Goal: Task Accomplishment & Management: Manage account settings

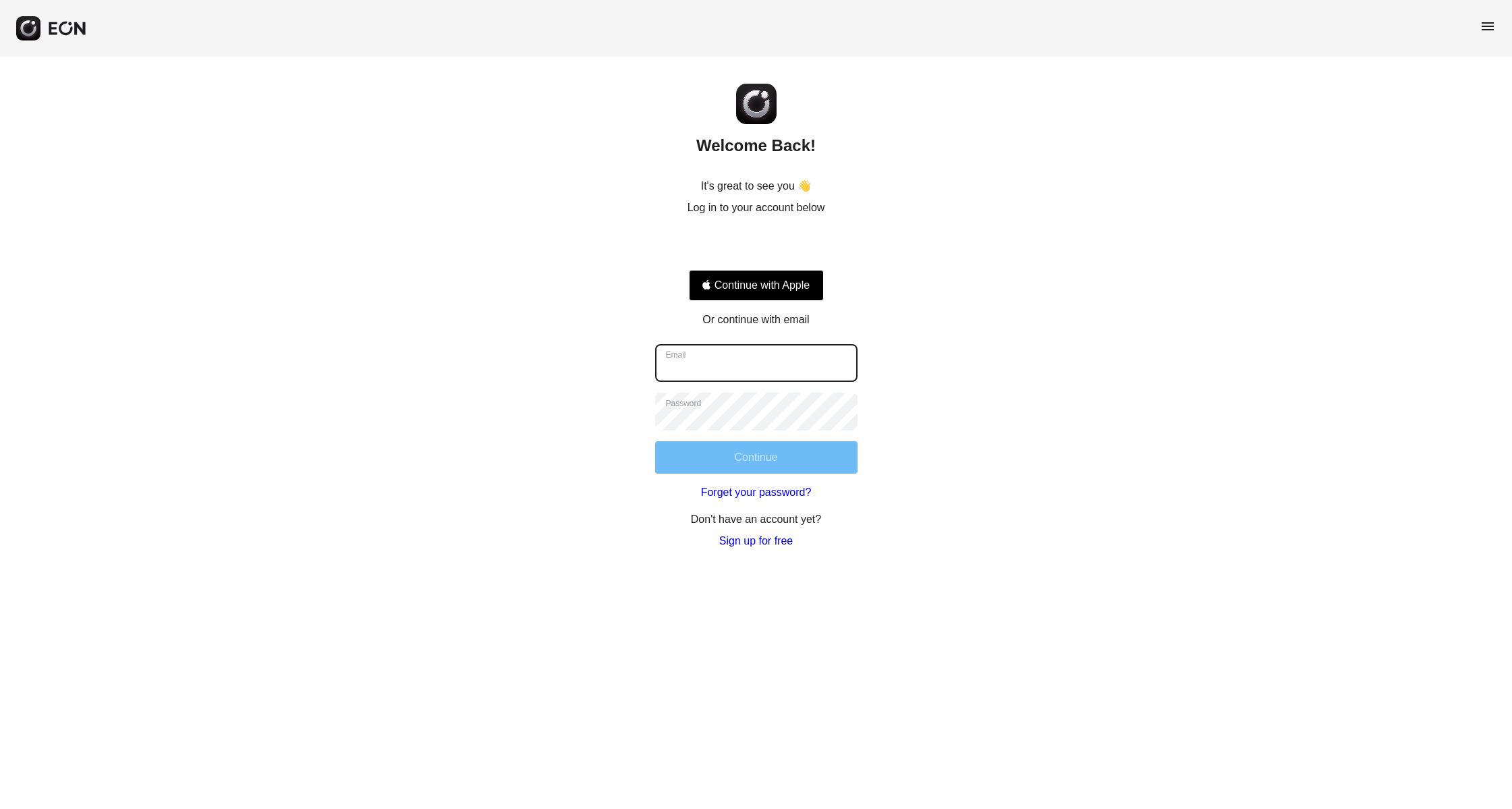
type input "**********"
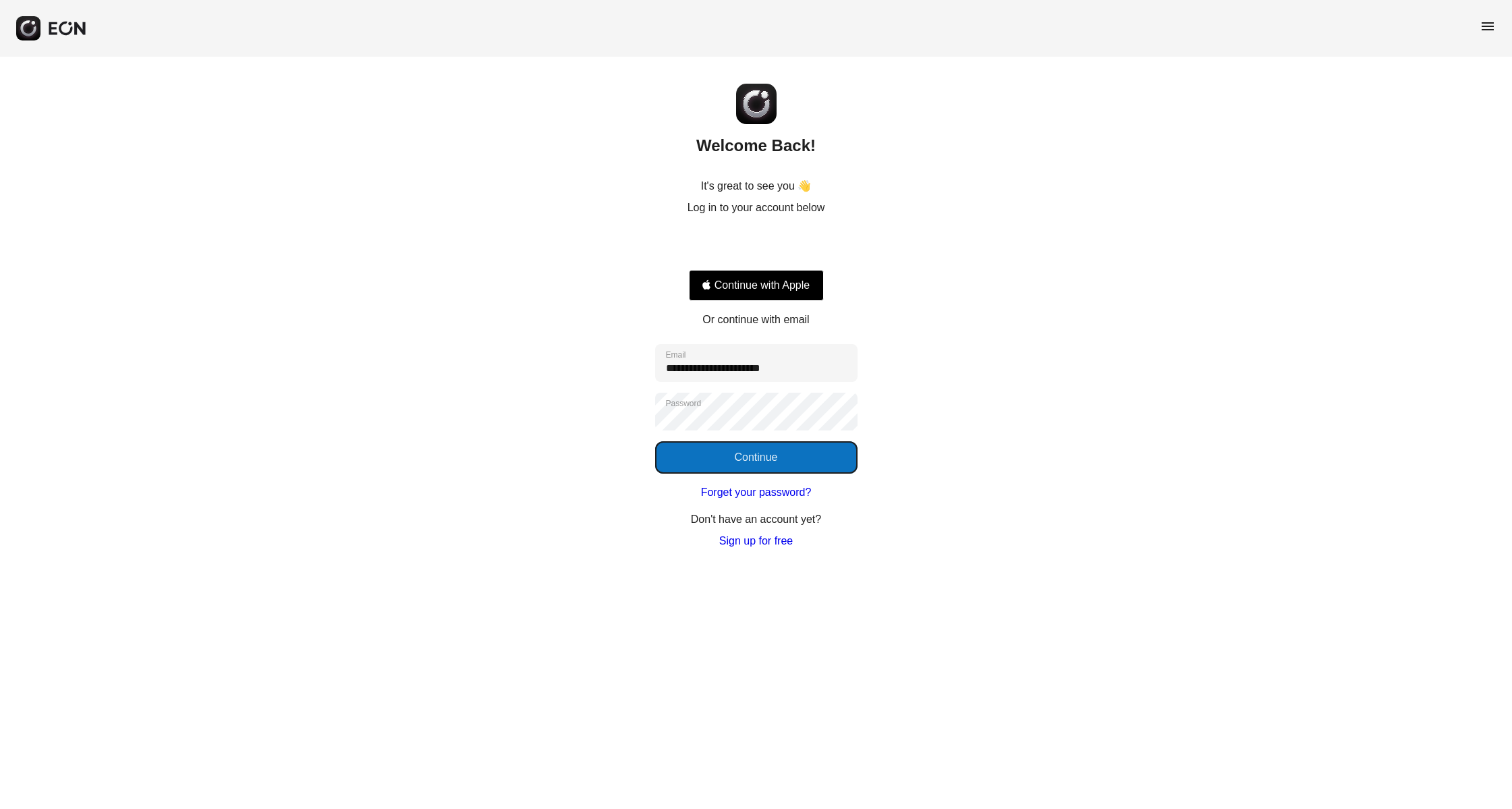
click at [729, 461] on button "Continue" at bounding box center [756, 457] width 202 height 32
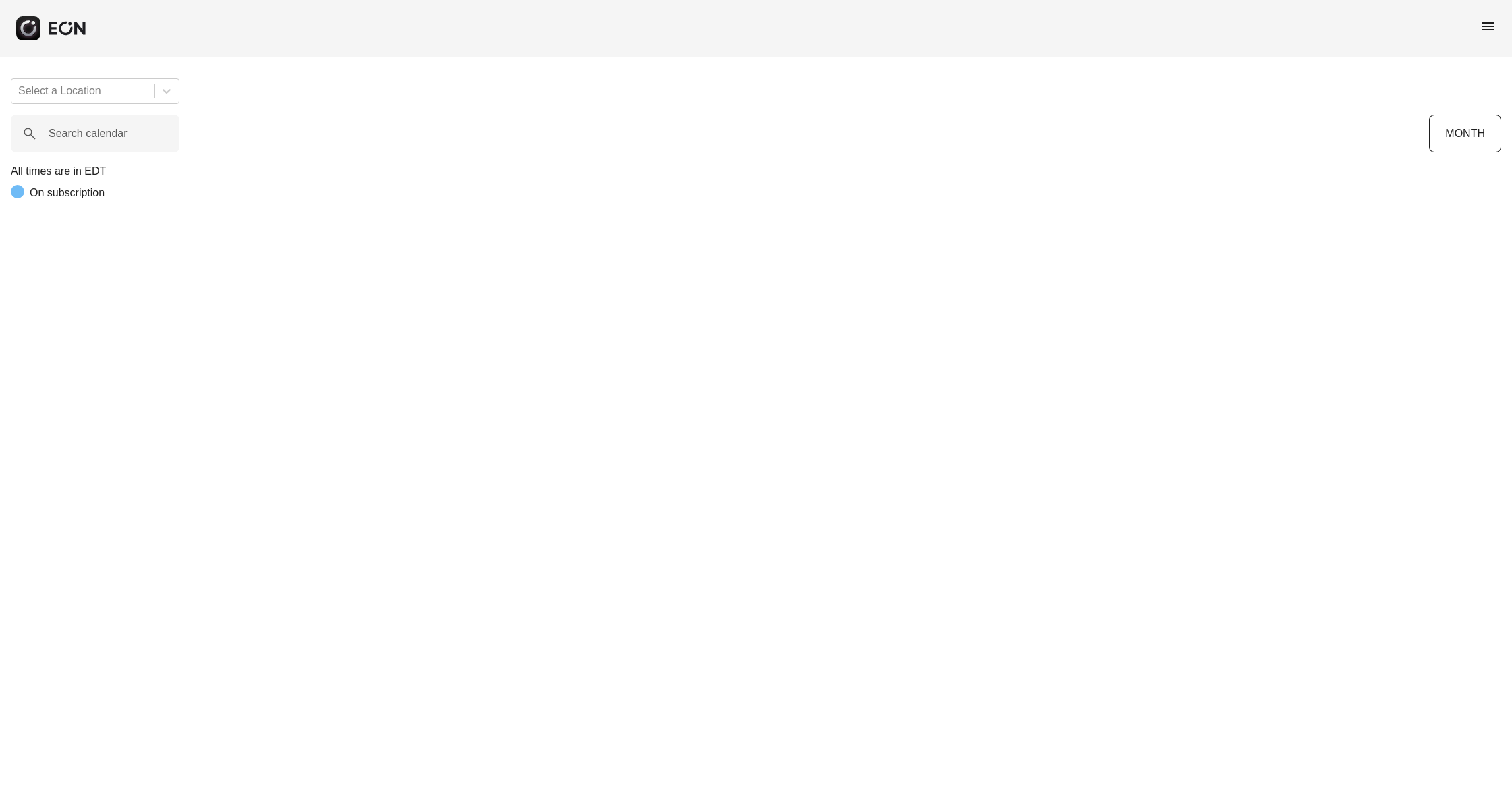
scroll to position [0, 7]
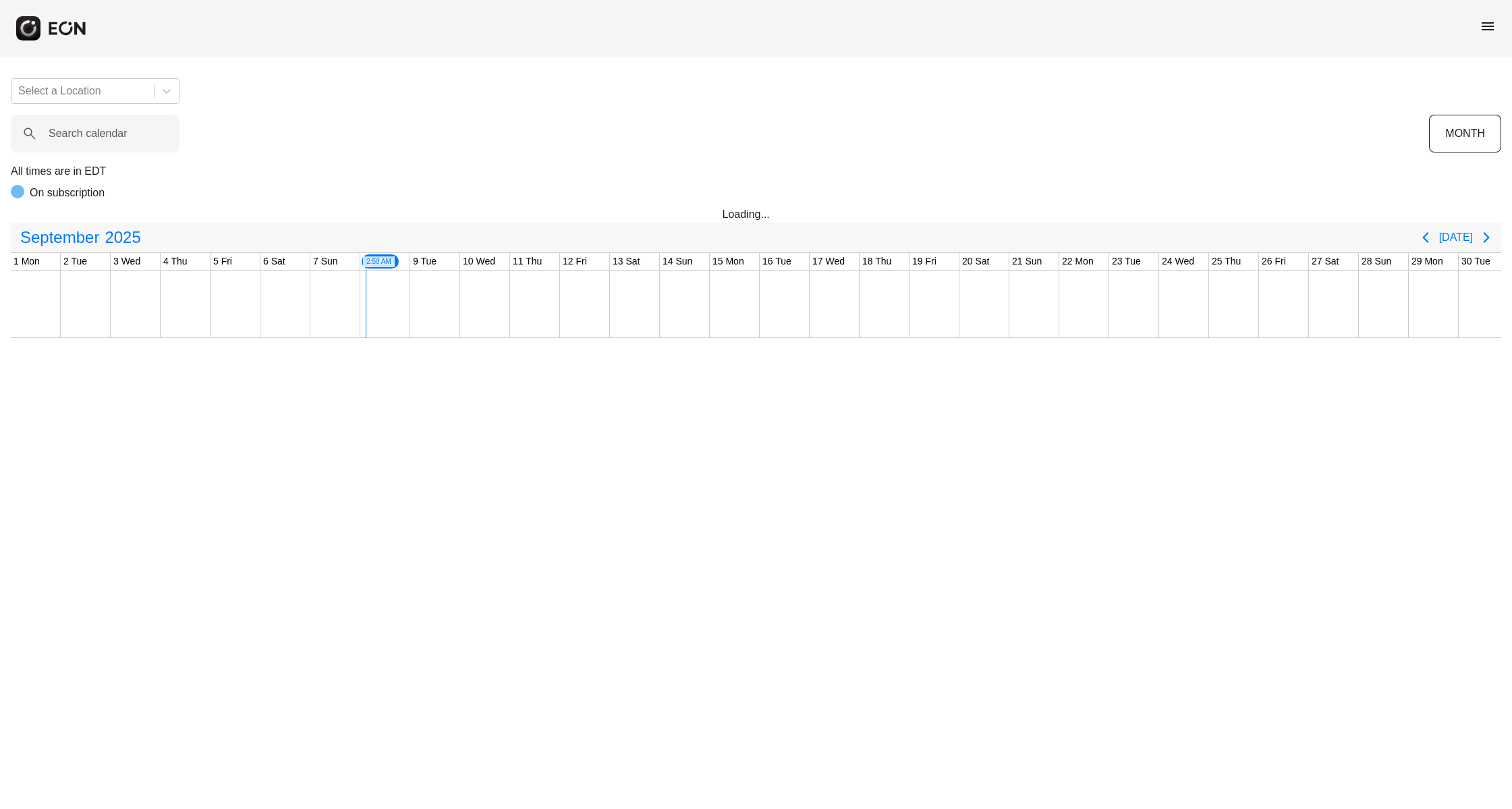
scroll to position [0, 7]
